Goal: Information Seeking & Learning: Learn about a topic

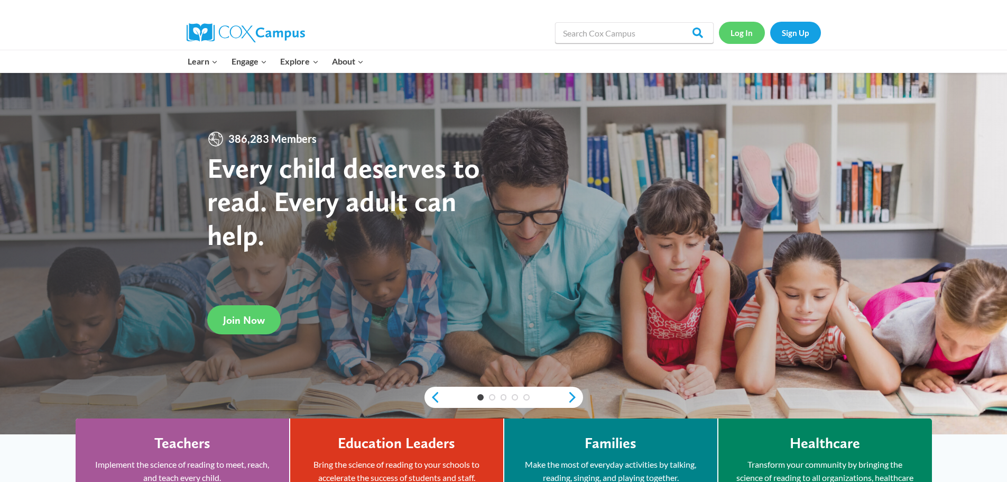
drag, startPoint x: 749, startPoint y: 34, endPoint x: 771, endPoint y: 64, distance: 37.3
click at [748, 34] on link "Log In" at bounding box center [742, 33] width 46 height 22
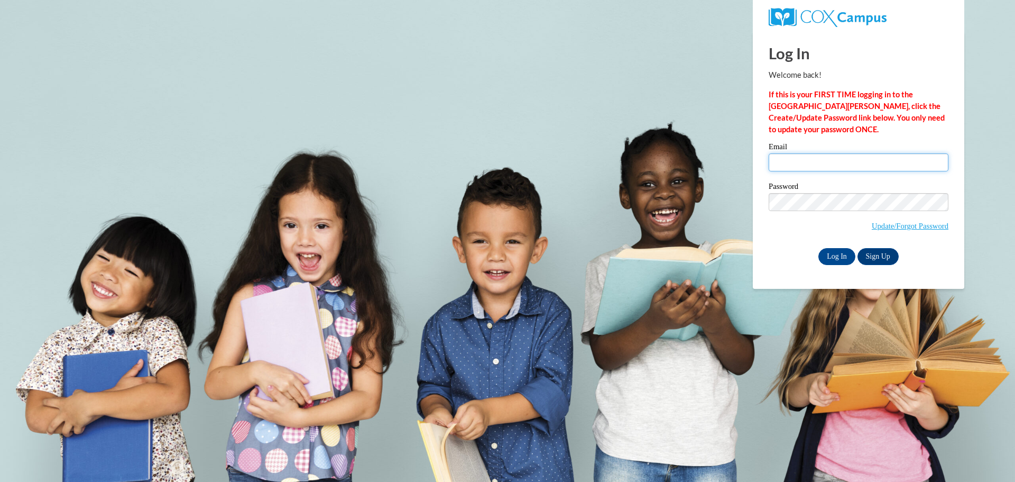
click at [818, 153] on input "Email" at bounding box center [859, 162] width 180 height 18
type input "Anancoo@floydboe.net"
click at [839, 253] on input "Log In" at bounding box center [836, 256] width 37 height 17
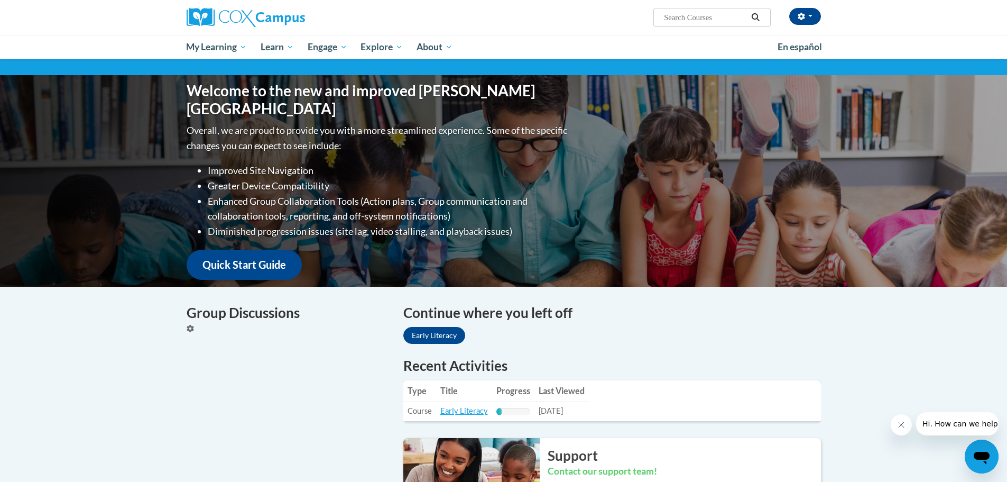
scroll to position [211, 0]
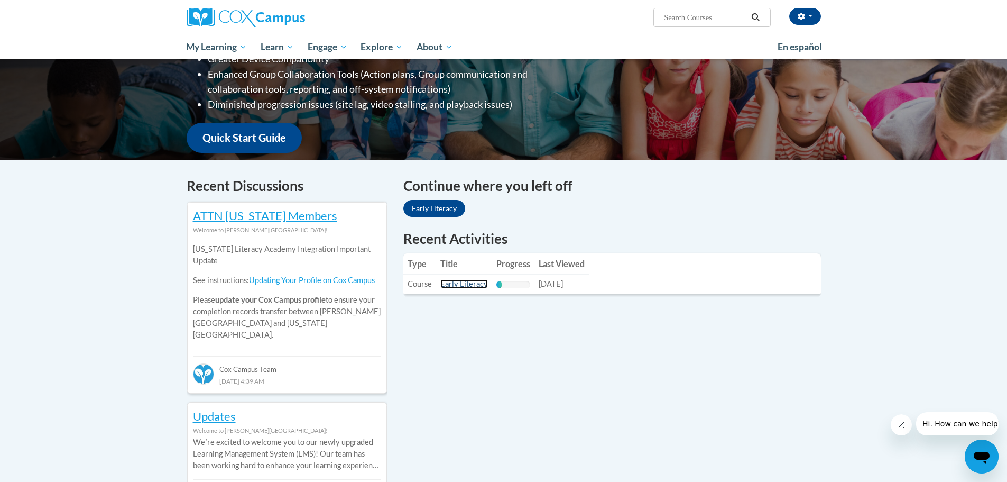
click at [463, 281] on link "Early Literacy" at bounding box center [464, 283] width 48 height 9
click at [458, 285] on link "Early Literacy" at bounding box center [464, 283] width 48 height 9
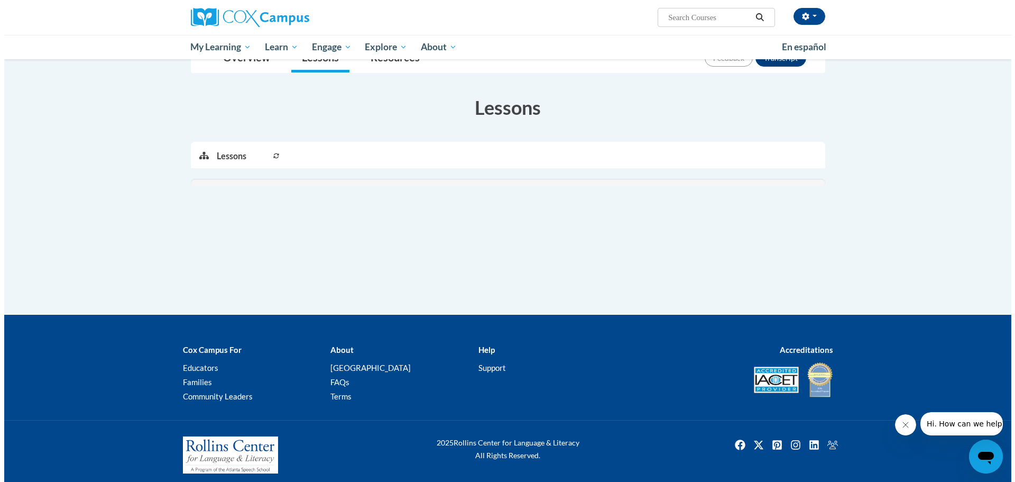
scroll to position [142, 0]
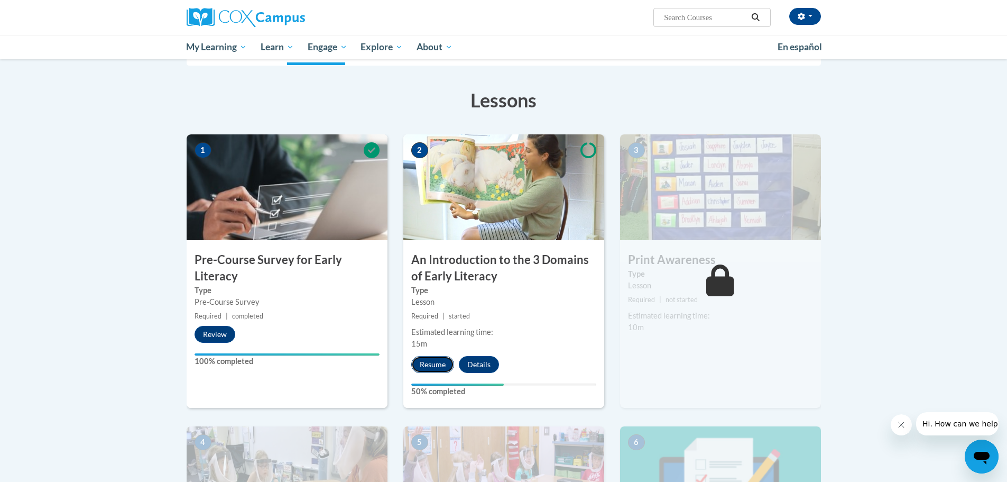
click at [433, 365] on button "Resume" at bounding box center [432, 364] width 43 height 17
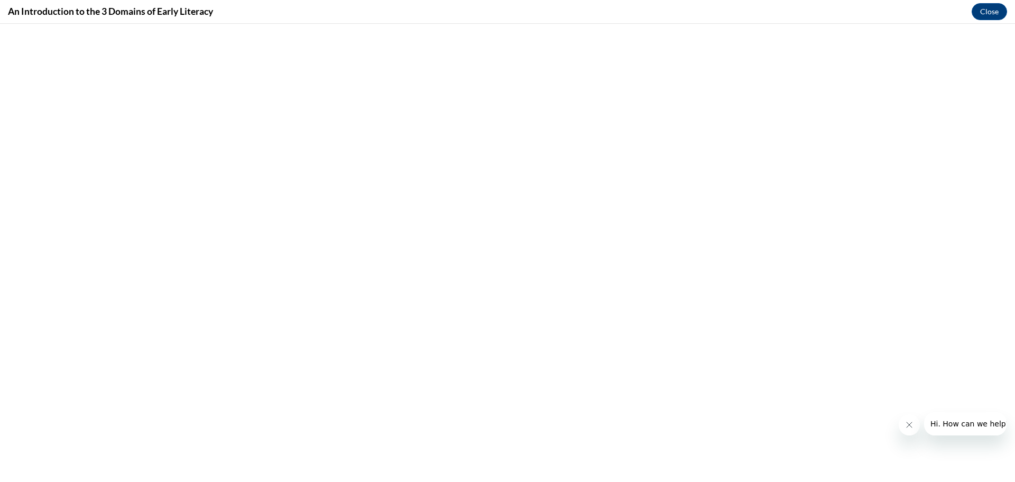
click at [904, 426] on icon "Close message from company" at bounding box center [908, 424] width 8 height 8
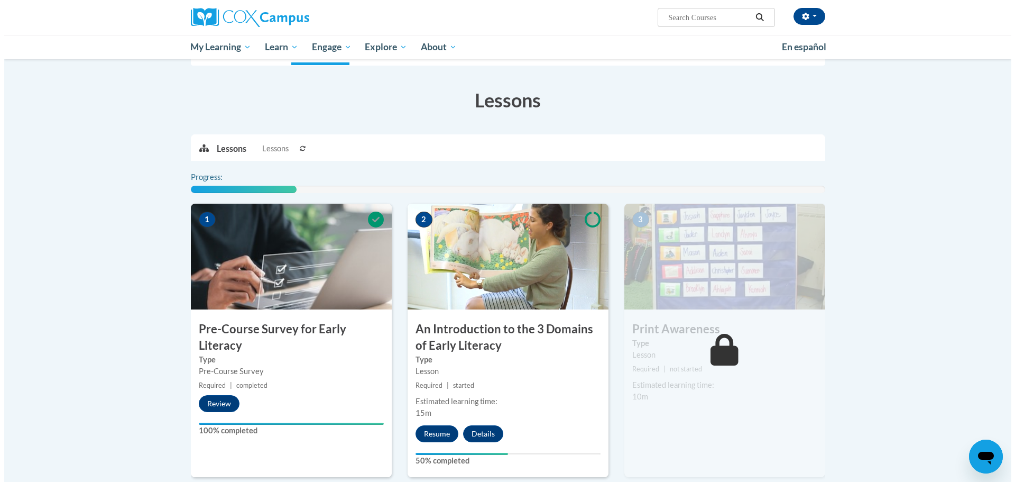
scroll to position [225, 0]
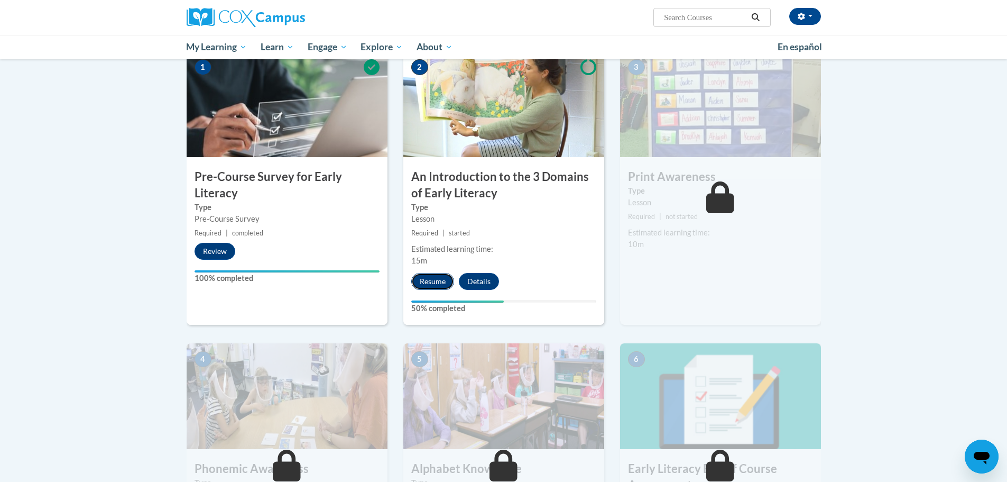
click at [432, 276] on button "Resume" at bounding box center [432, 281] width 43 height 17
